Goal: Task Accomplishment & Management: Complete application form

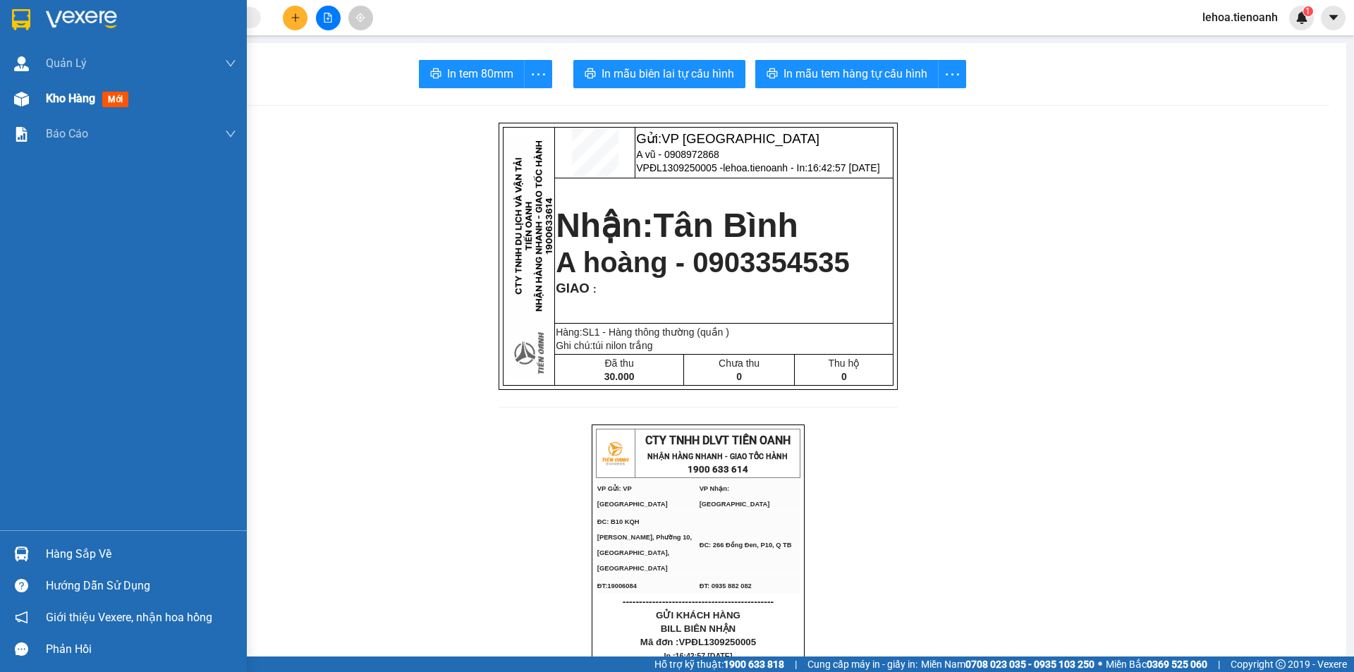
click at [60, 102] on span "Kho hàng" at bounding box center [70, 98] width 49 height 13
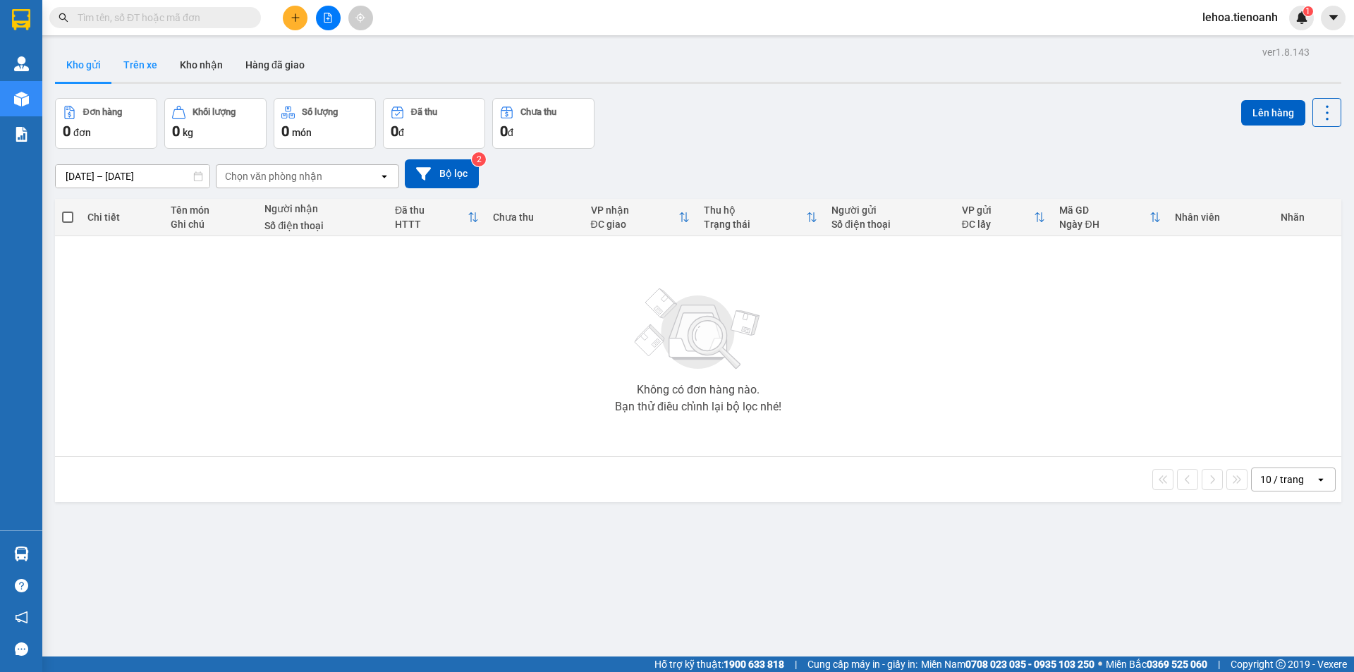
click at [141, 71] on button "Trên xe" at bounding box center [140, 65] width 56 height 34
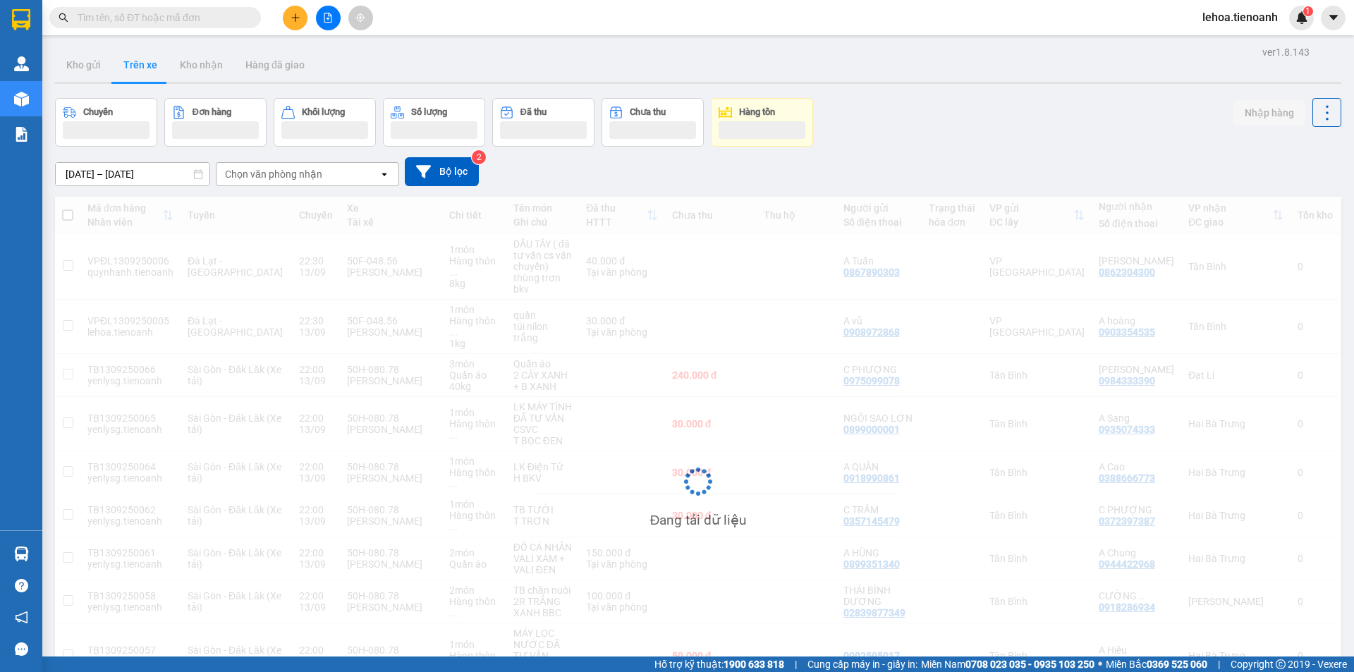
click at [300, 181] on div "Chọn văn phòng nhận" at bounding box center [297, 174] width 162 height 23
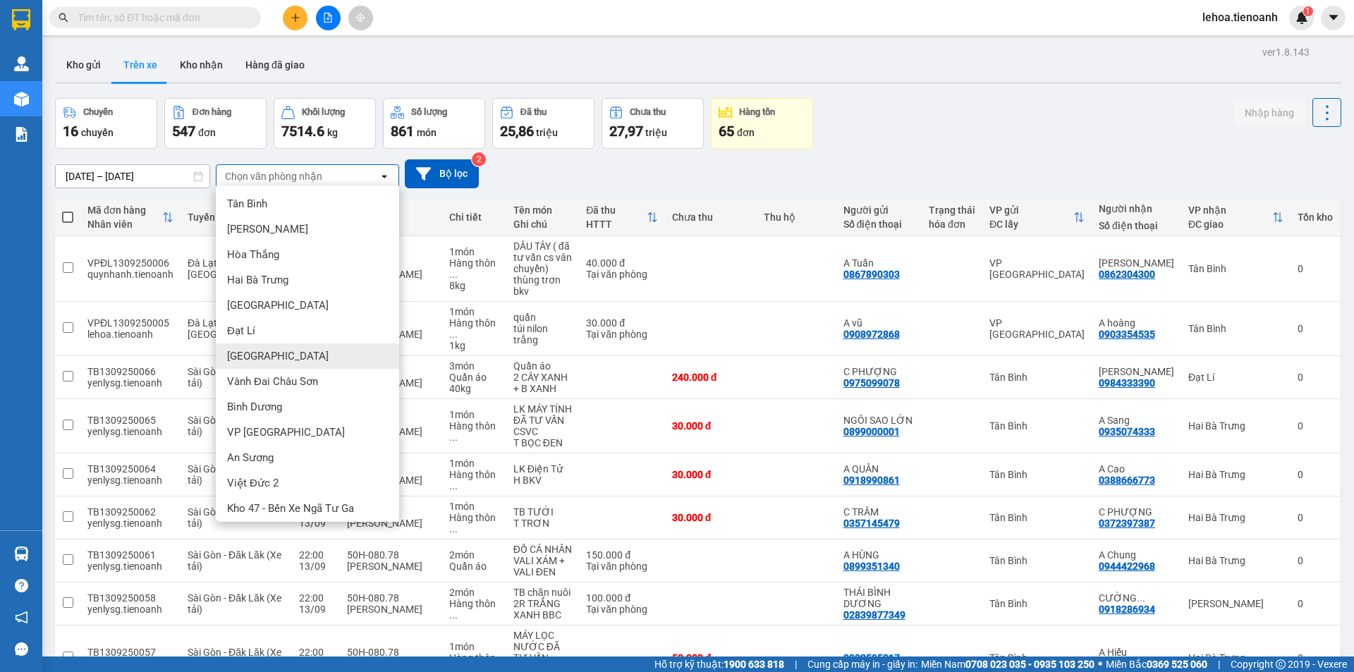
scroll to position [30, 0]
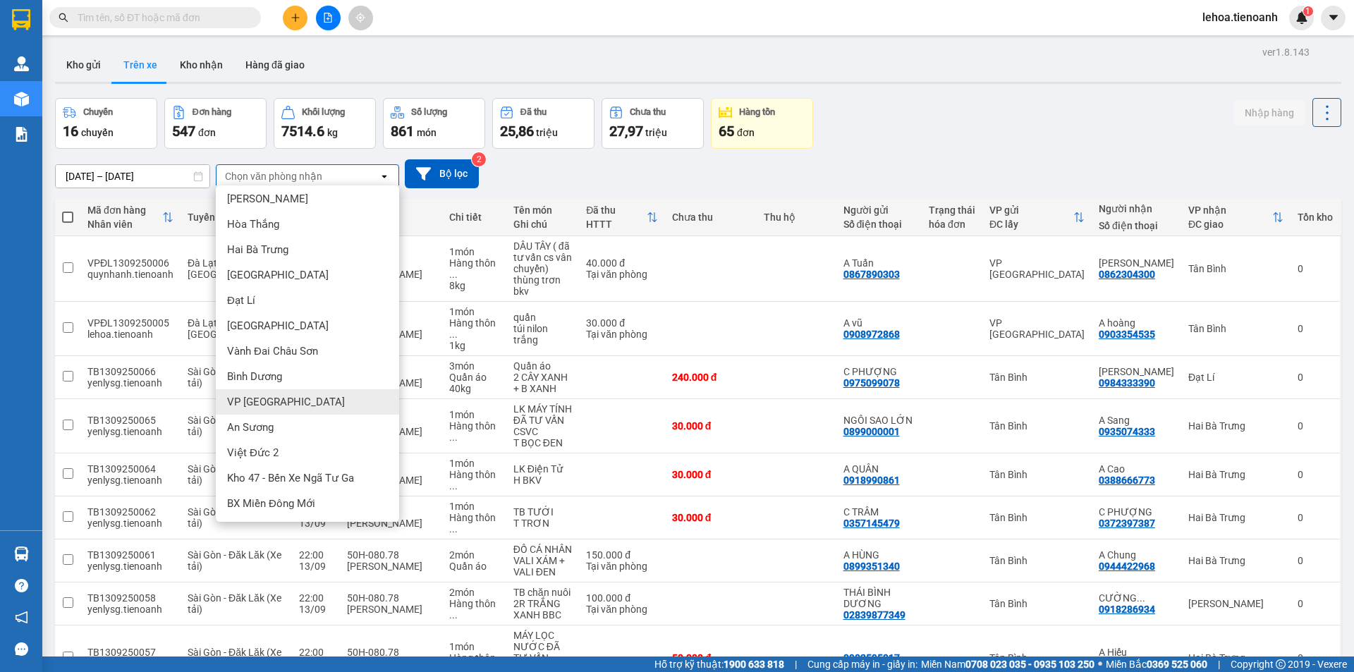
click at [264, 401] on span "VP [GEOGRAPHIC_DATA]" at bounding box center [286, 402] width 118 height 14
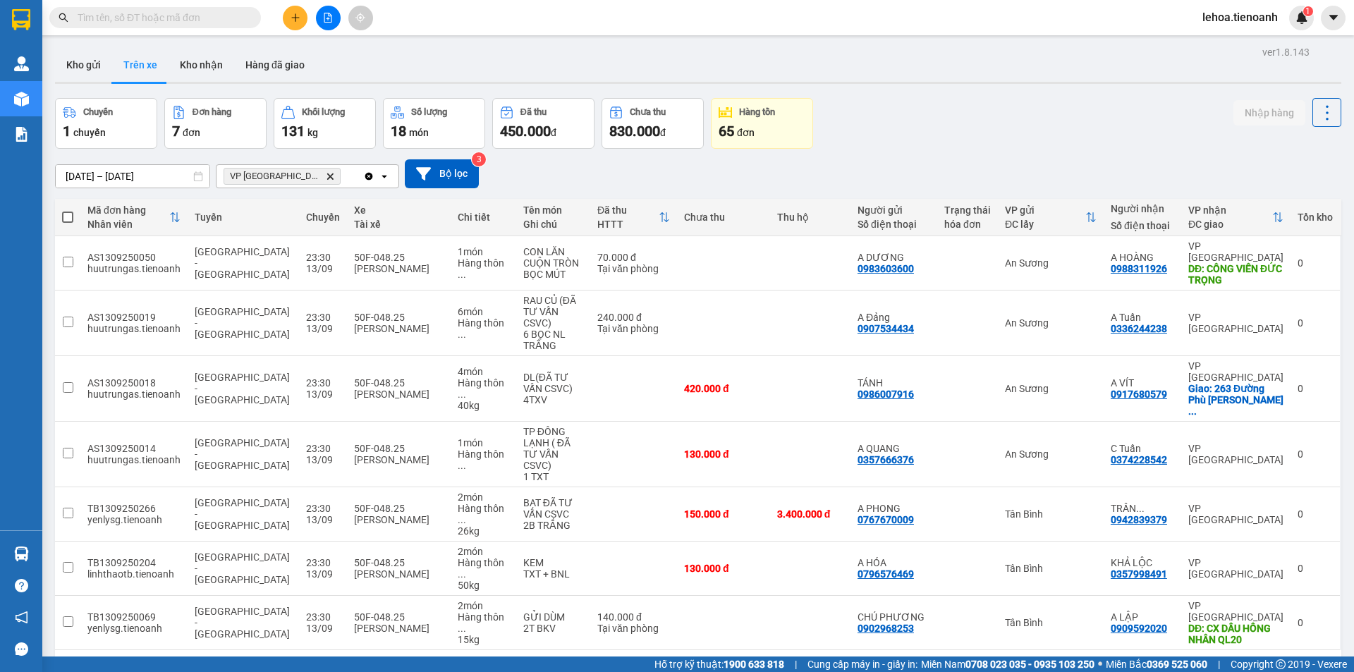
click at [1264, 666] on div "10 / trang" at bounding box center [1282, 673] width 44 height 14
click at [1276, 551] on span "100 / trang" at bounding box center [1277, 551] width 51 height 14
click at [65, 216] on span at bounding box center [67, 217] width 11 height 11
click at [68, 210] on input "checkbox" at bounding box center [68, 210] width 0 height 0
checkbox input "true"
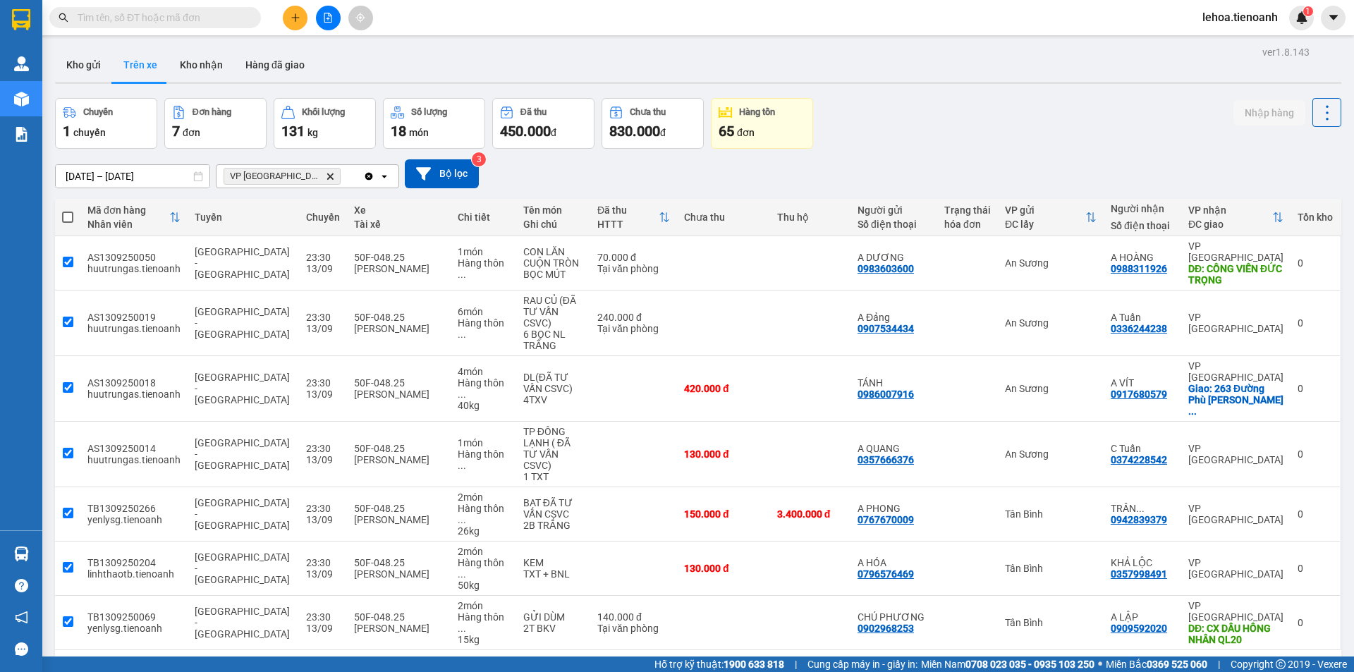
checkbox input "true"
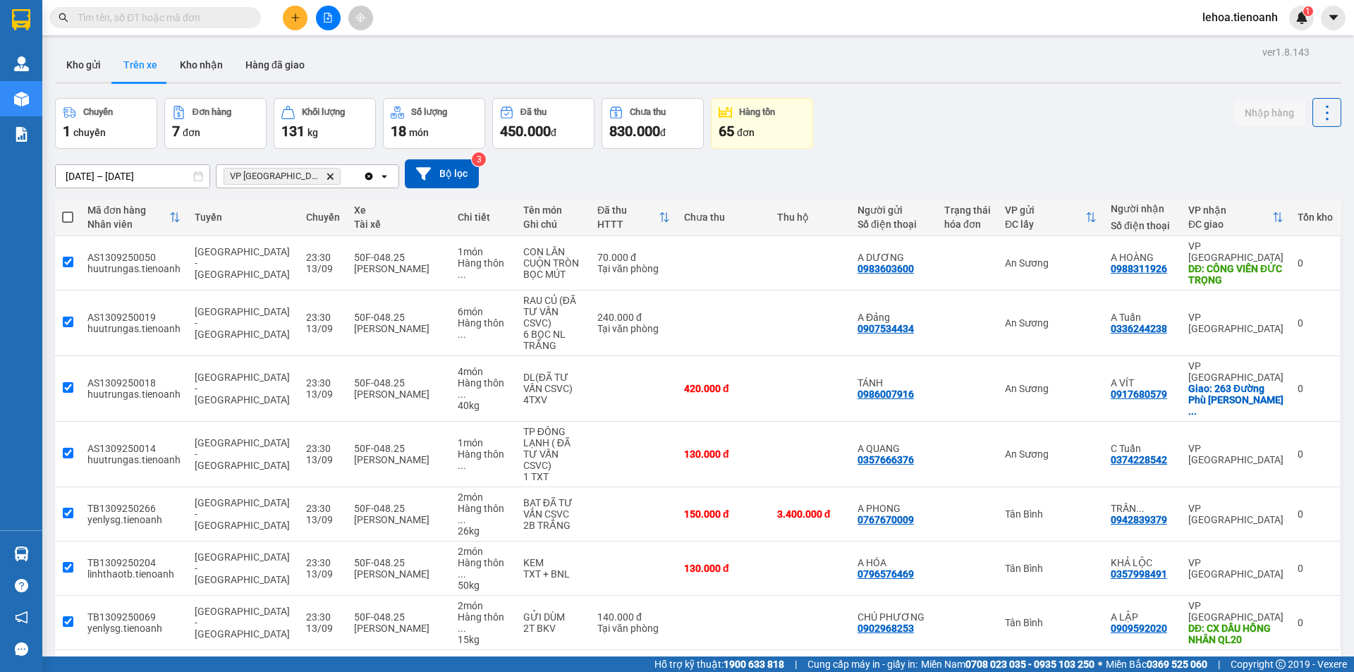
checkbox input "true"
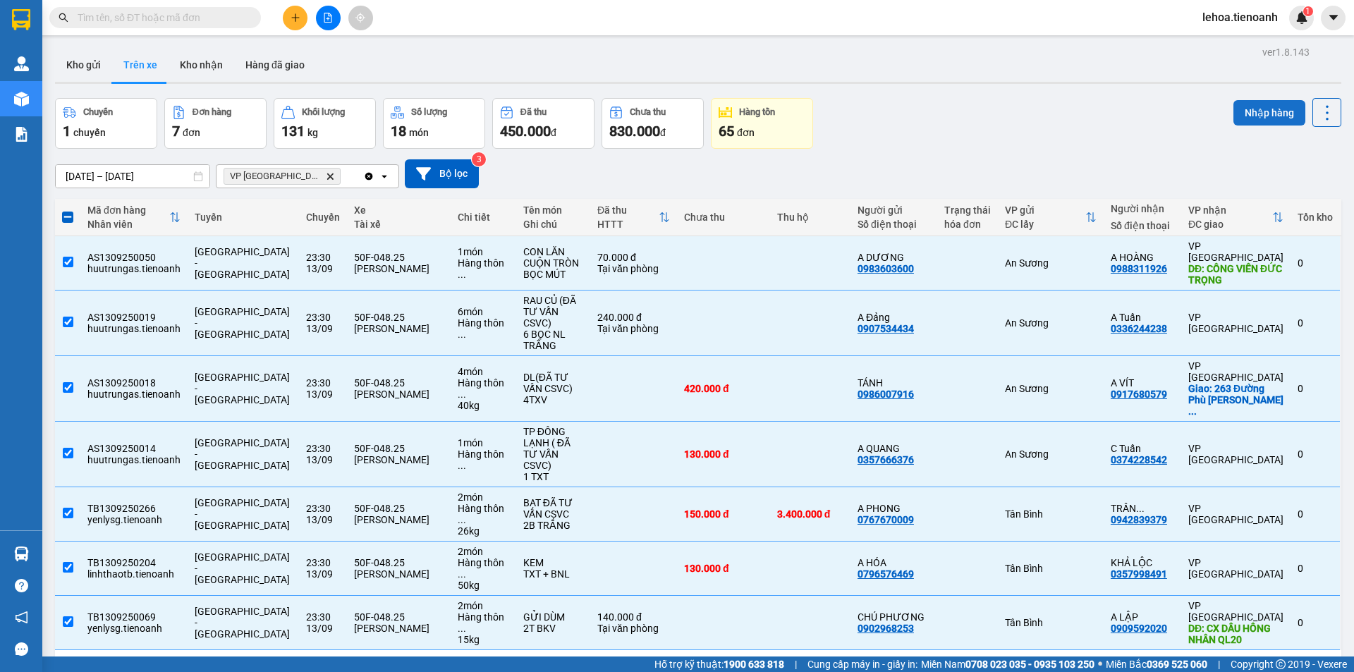
click at [1265, 109] on button "Nhập hàng" at bounding box center [1269, 112] width 72 height 25
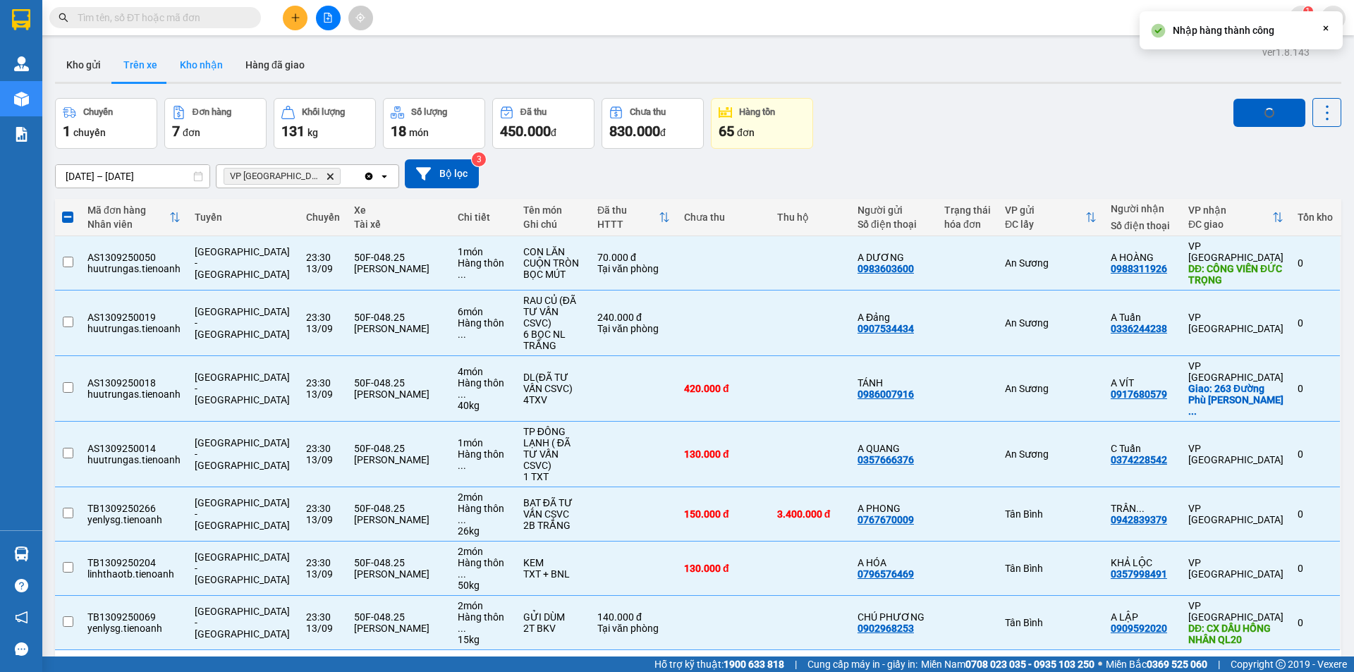
checkbox input "false"
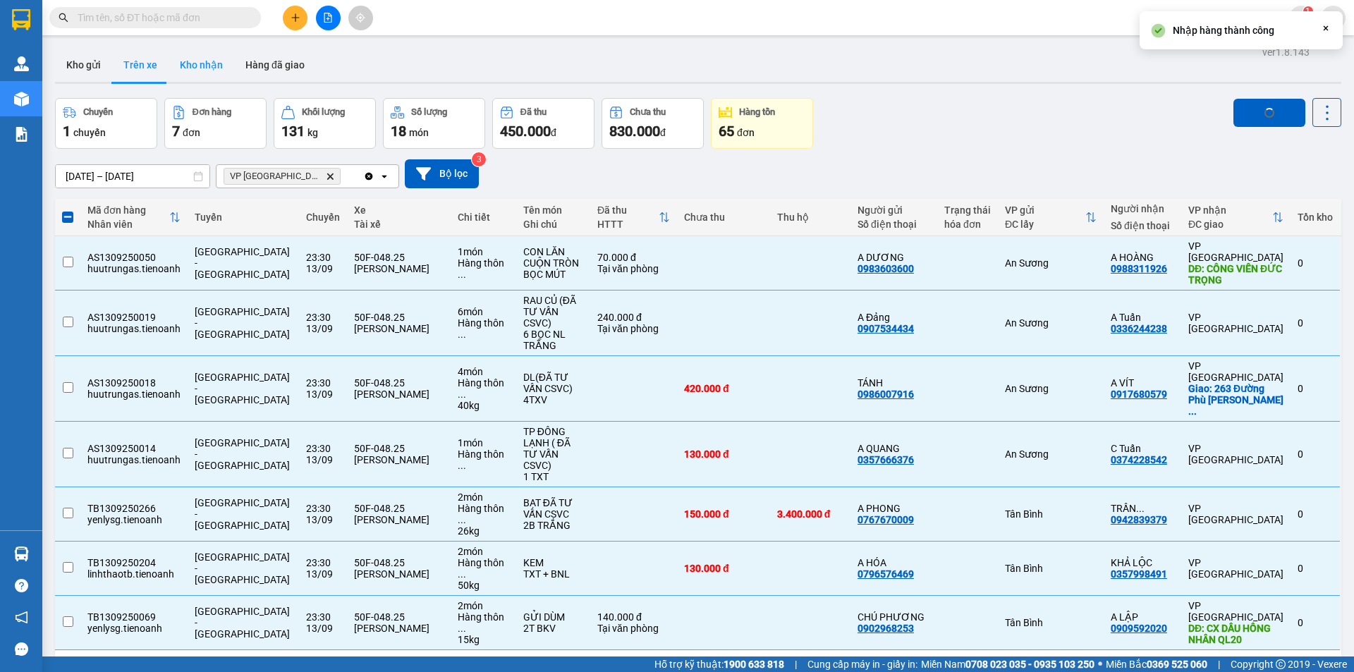
checkbox input "false"
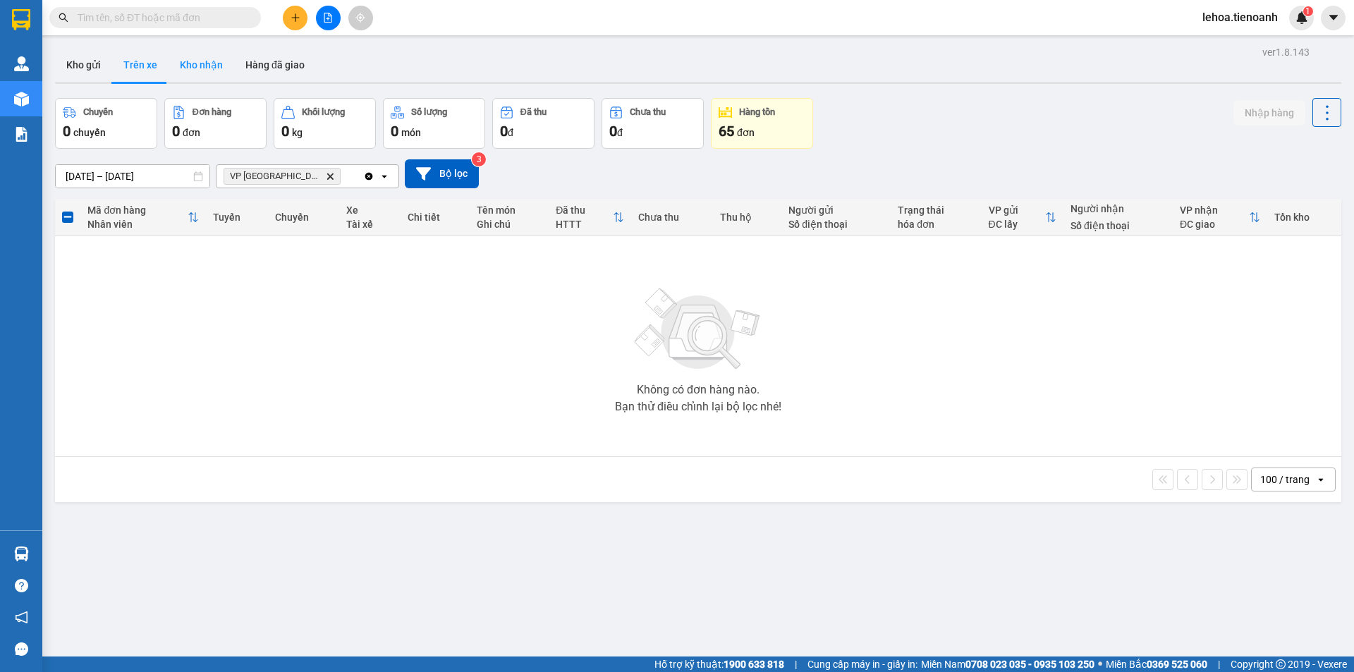
click at [198, 71] on button "Kho nhận" at bounding box center [202, 65] width 66 height 34
type input "31/08/2025 – 14/09/2025"
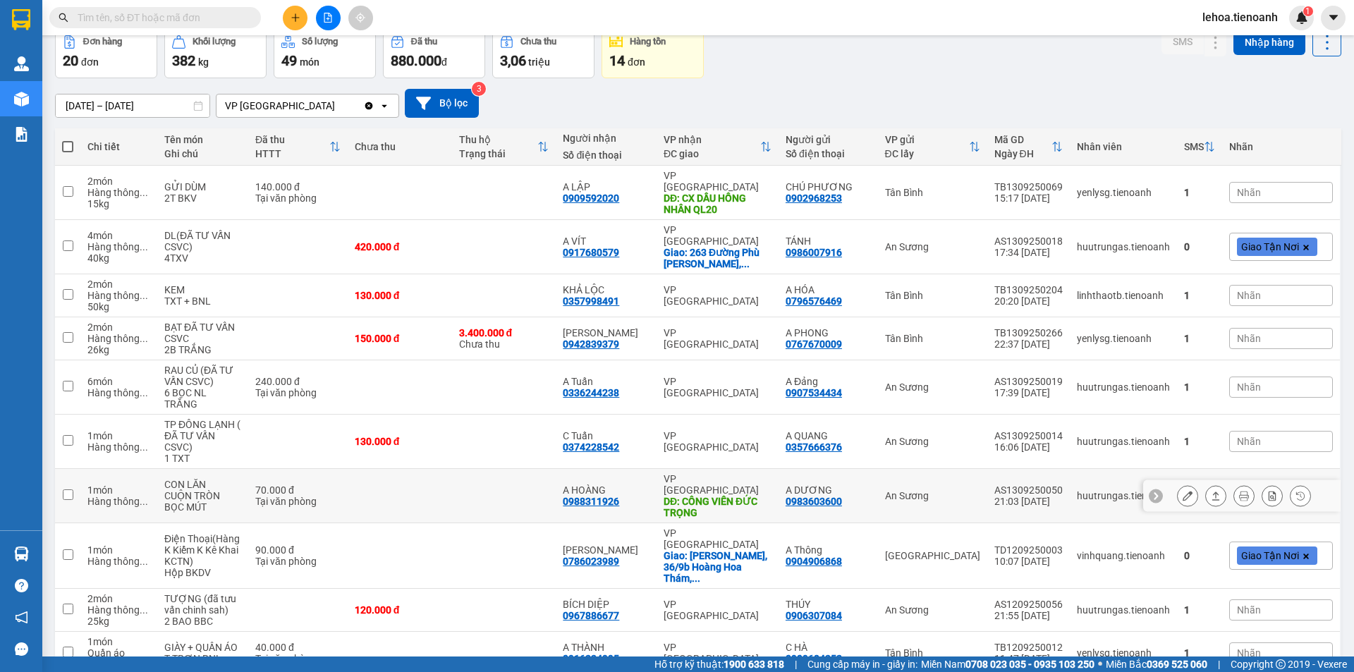
scroll to position [90, 0]
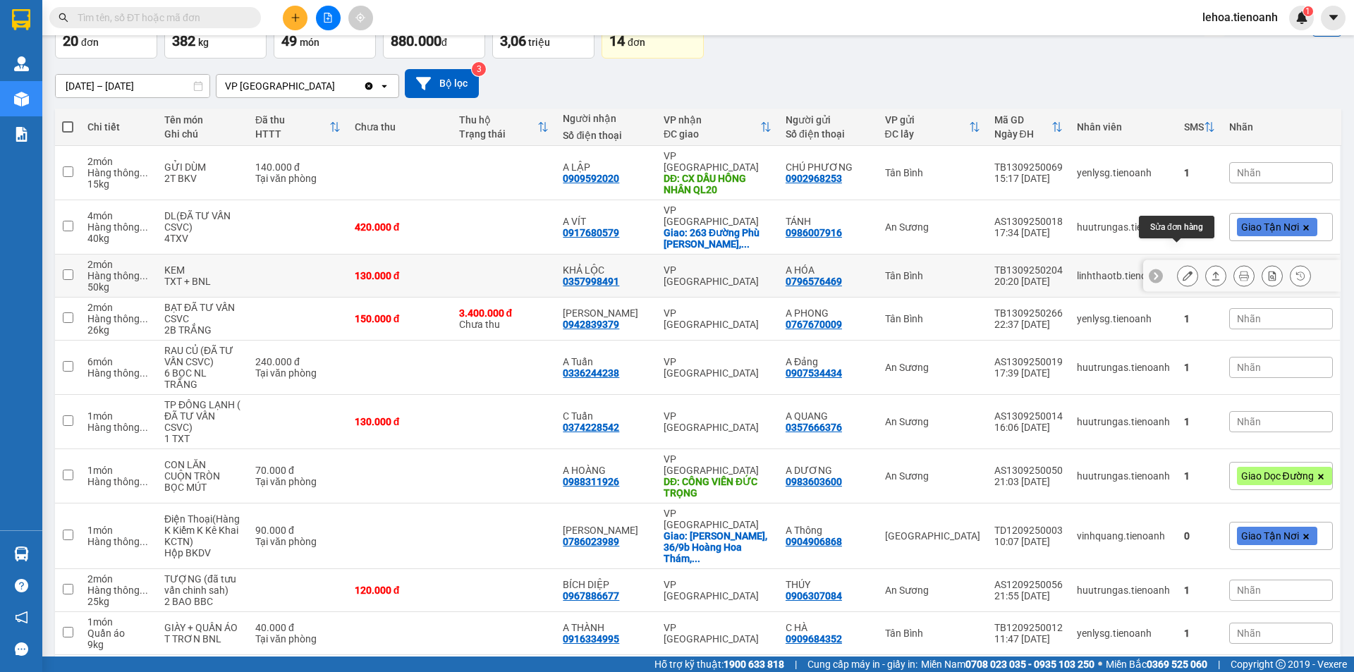
click at [1182, 271] on icon at bounding box center [1187, 276] width 10 height 10
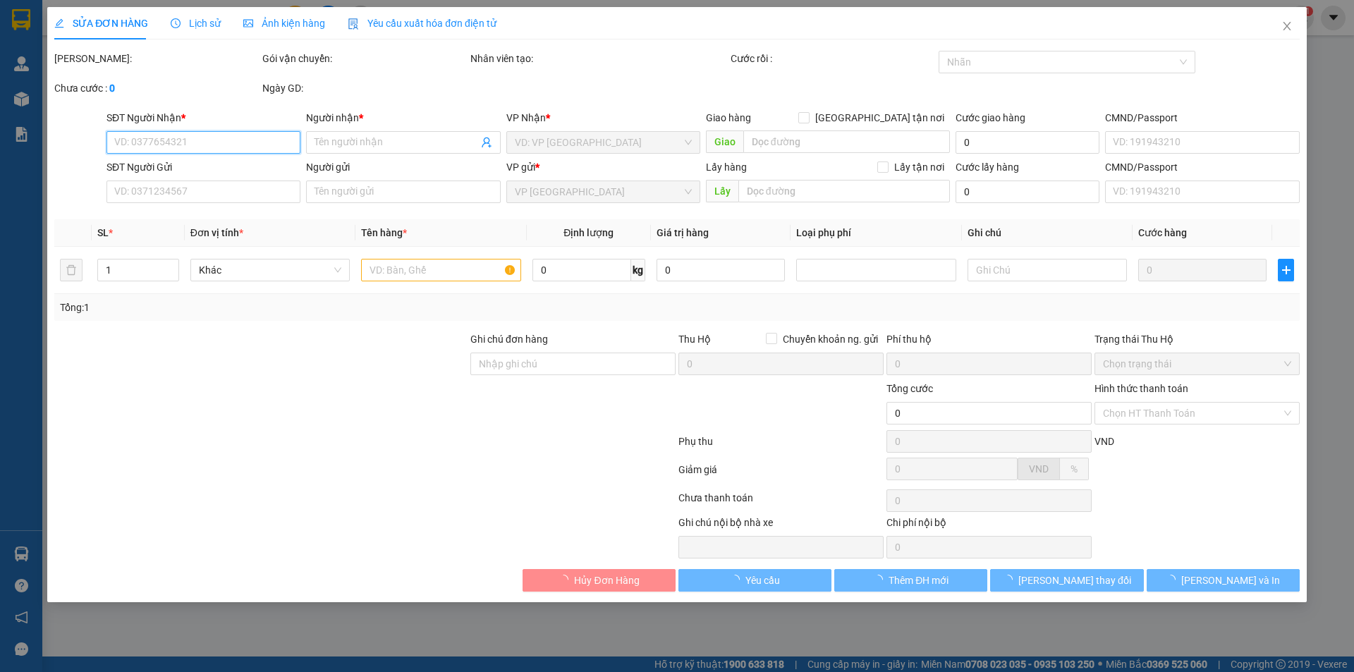
type input "0357998491"
type input "KHẢ LỘC"
type input "0796576469"
type input "A HÓA"
type input "130.000"
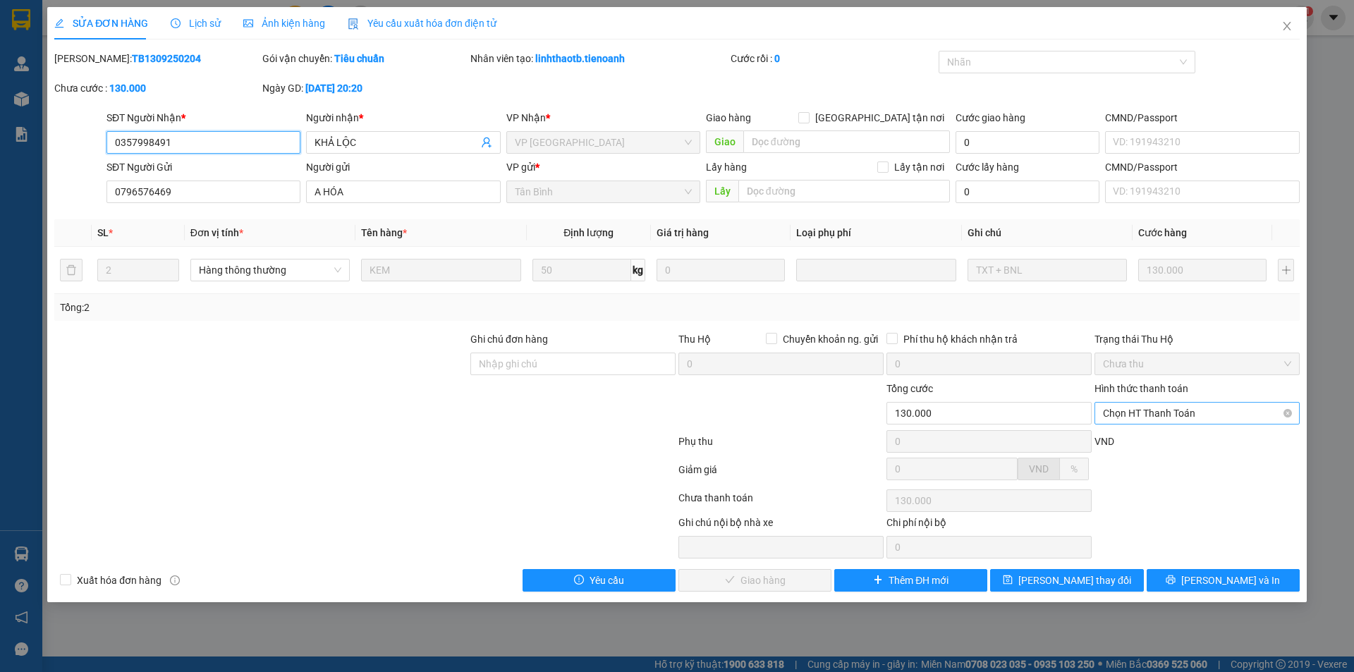
click at [1164, 416] on span "Chọn HT Thanh Toán" at bounding box center [1197, 413] width 188 height 21
click at [1159, 444] on div "Tại văn phòng" at bounding box center [1197, 442] width 188 height 16
type input "0"
click at [793, 578] on span "Lưu và Giao hàng" at bounding box center [772, 581] width 135 height 16
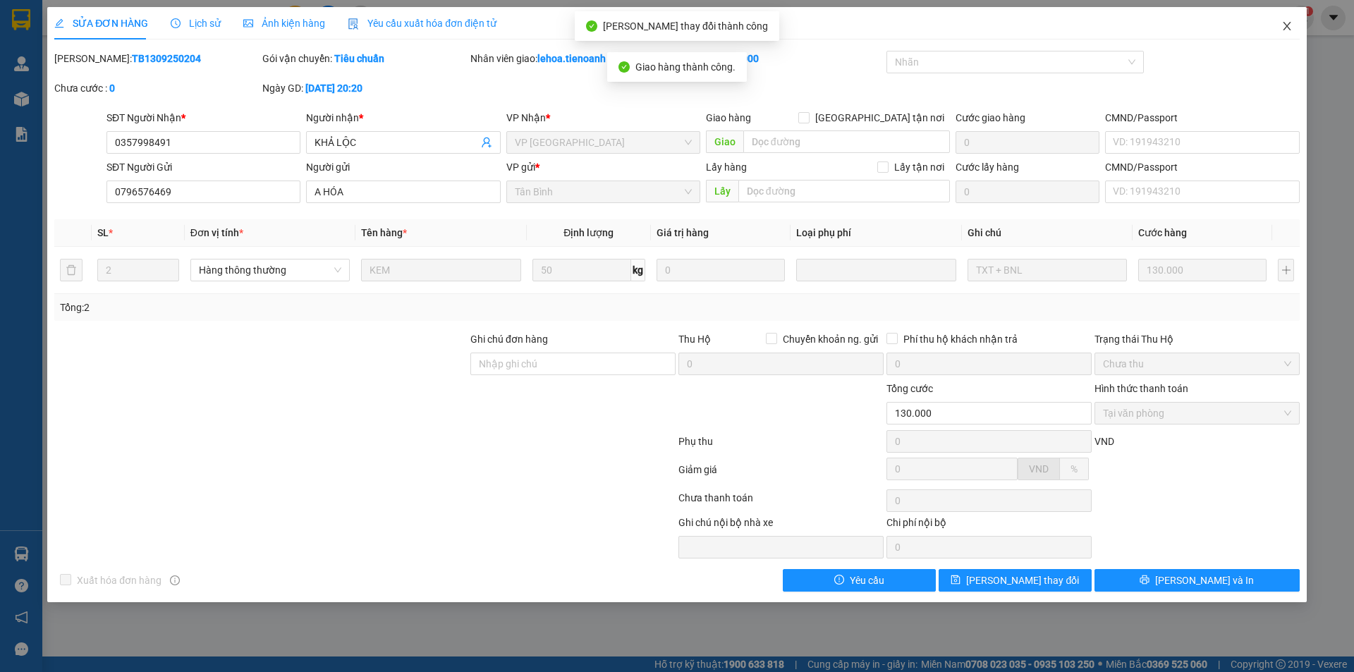
click at [1284, 27] on icon "close" at bounding box center [1286, 25] width 11 height 11
